Goal: Information Seeking & Learning: Learn about a topic

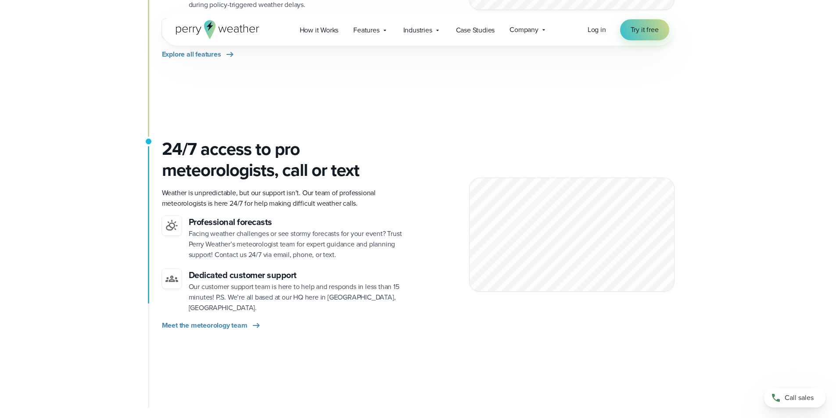
scroll to position [1142, 0]
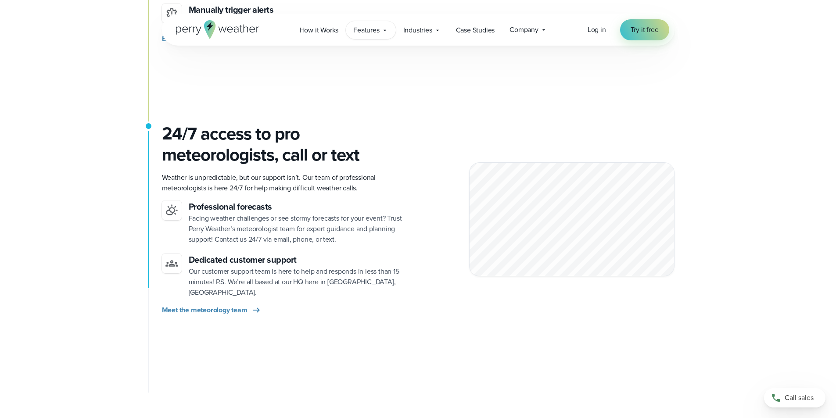
click at [384, 29] on icon at bounding box center [385, 30] width 7 height 7
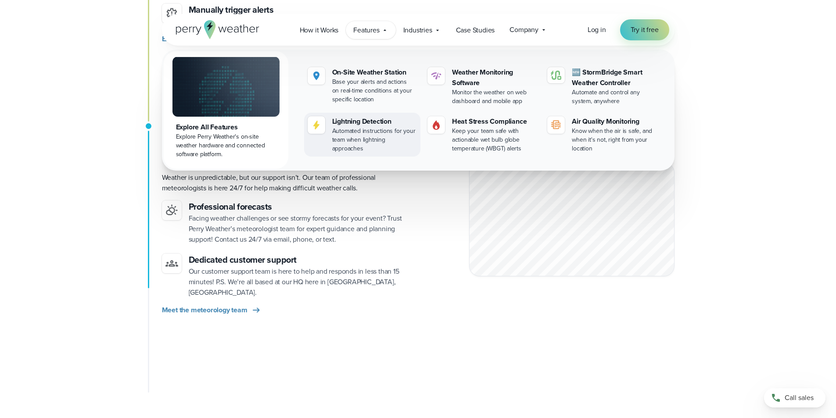
click at [364, 137] on div "Automated instructions for your team when lightning approaches" at bounding box center [374, 140] width 85 height 26
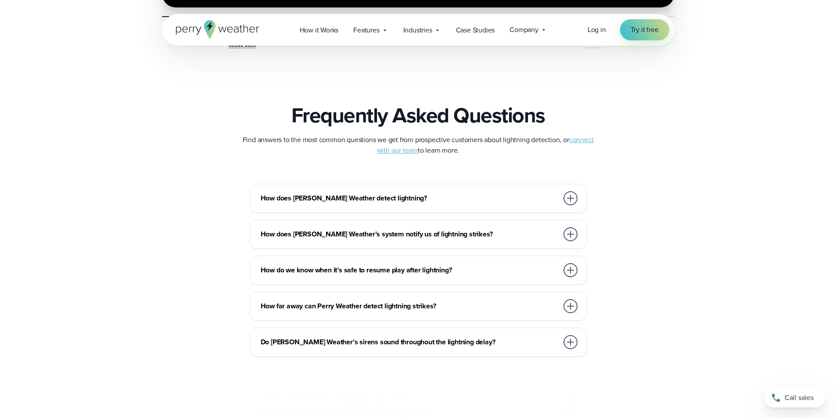
scroll to position [1844, 0]
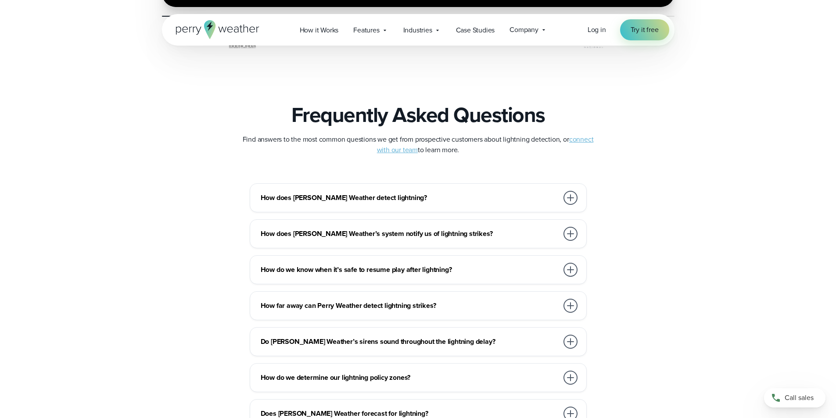
click at [360, 196] on h3 "How does [PERSON_NAME] Weather detect lightning?" at bounding box center [410, 198] width 298 height 11
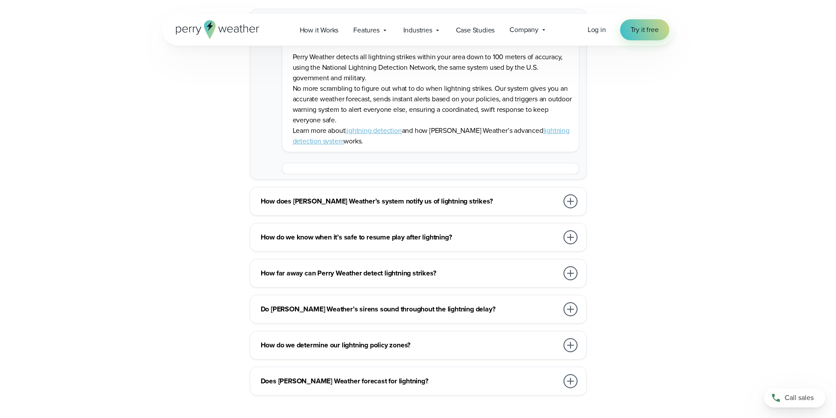
scroll to position [2020, 0]
click at [430, 208] on div "How does [PERSON_NAME] Weather’s system notify us of lightning strikes?" at bounding box center [420, 201] width 319 height 18
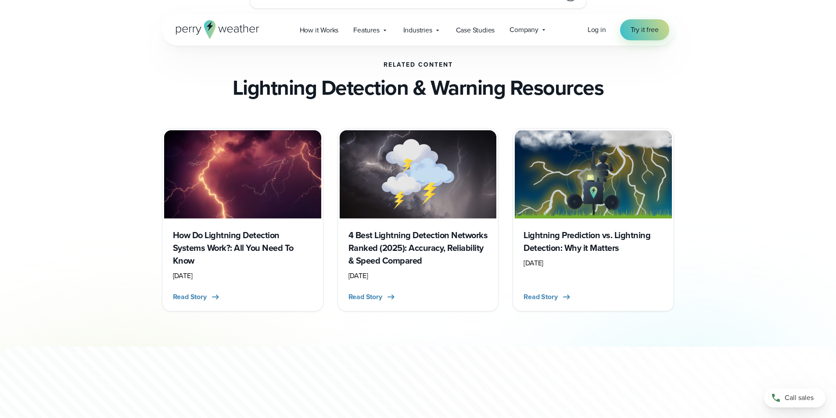
scroll to position [2327, 0]
